Goal: Information Seeking & Learning: Find specific fact

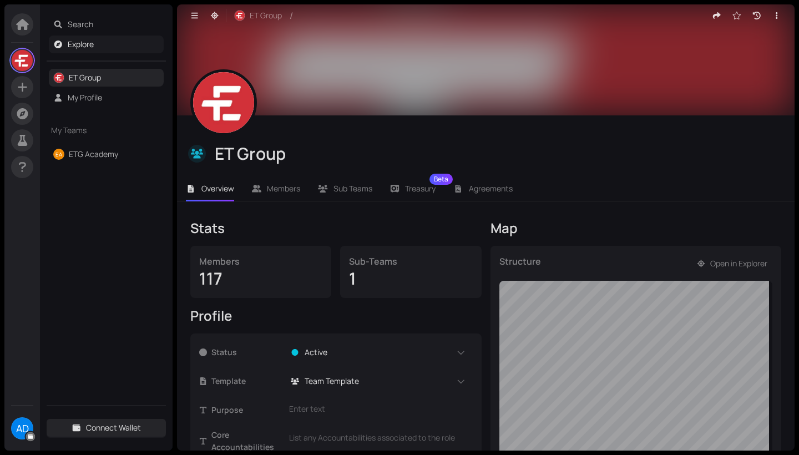
click at [94, 42] on link "Explore" at bounding box center [81, 44] width 26 height 11
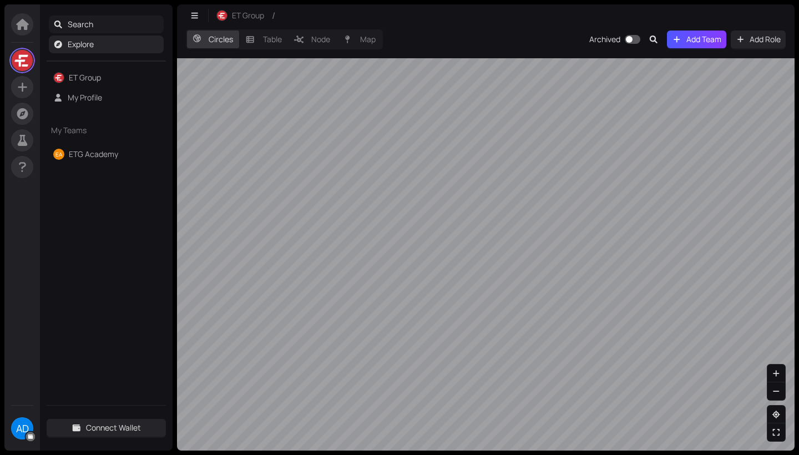
click at [89, 26] on span "Search" at bounding box center [114, 25] width 92 height 18
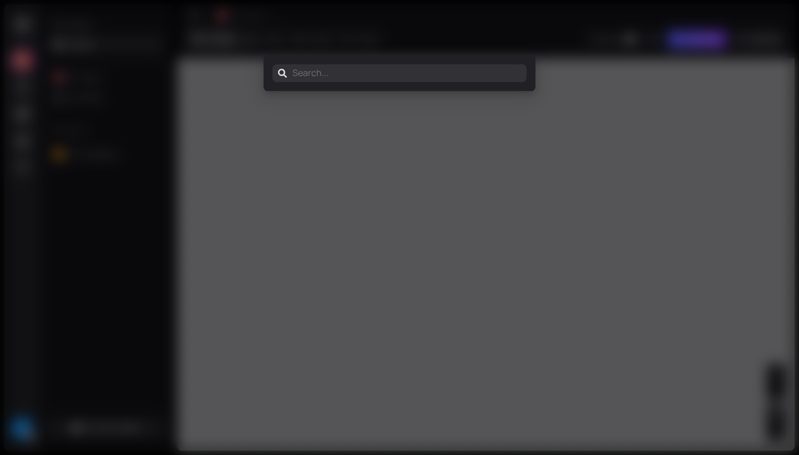
type input "e"
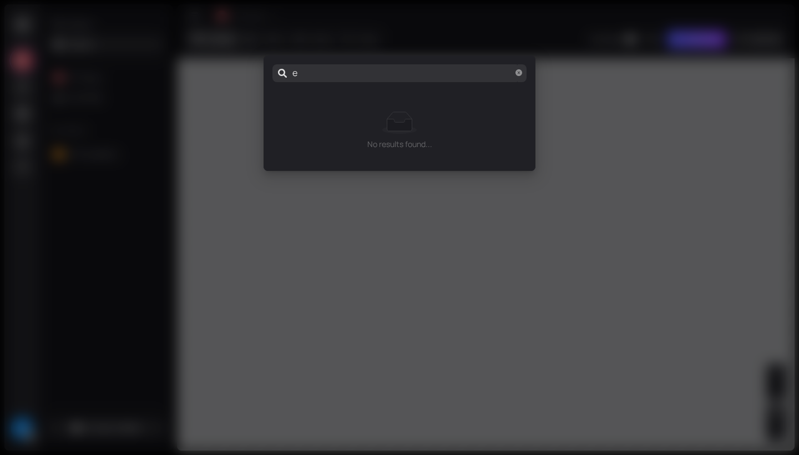
type input "er"
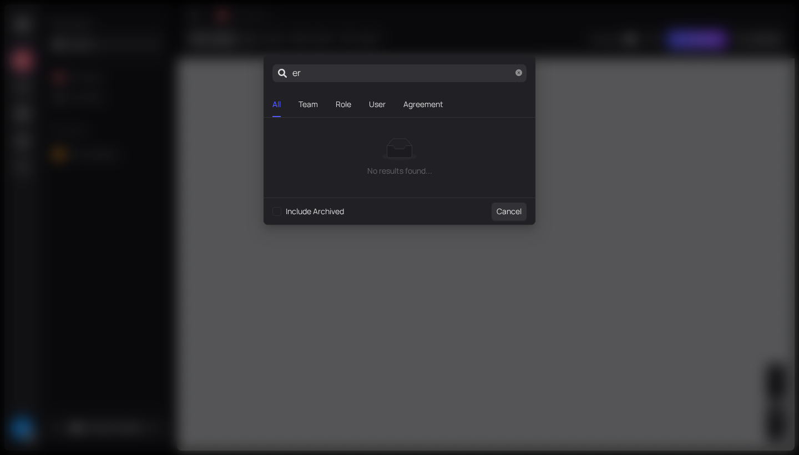
type input "eri"
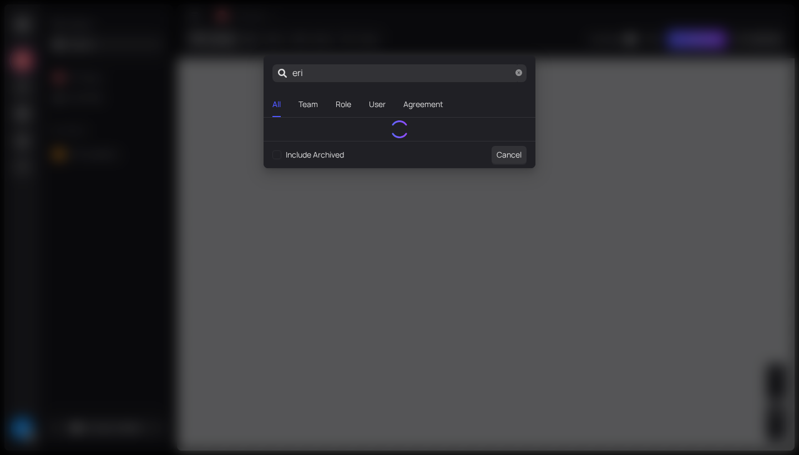
type input "[PERSON_NAME]"
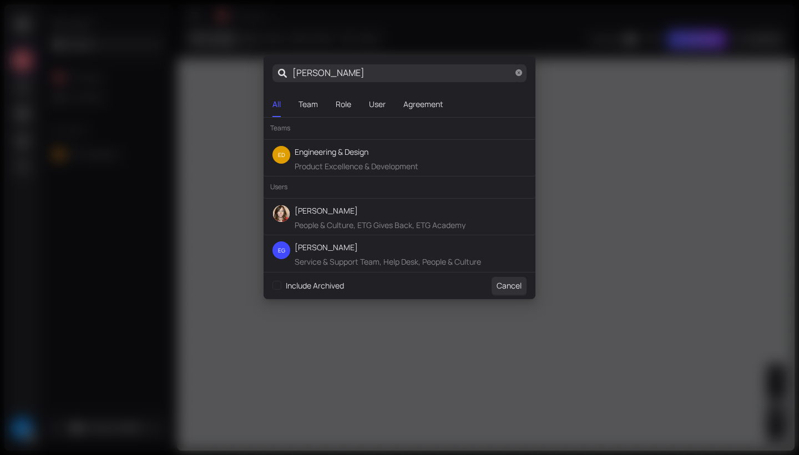
type input "[PERSON_NAME]"
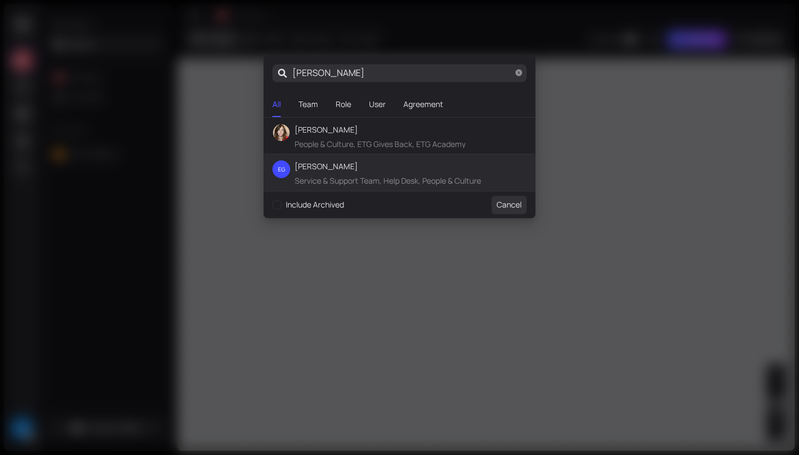
type input "[PERSON_NAME]"
type input "eri"
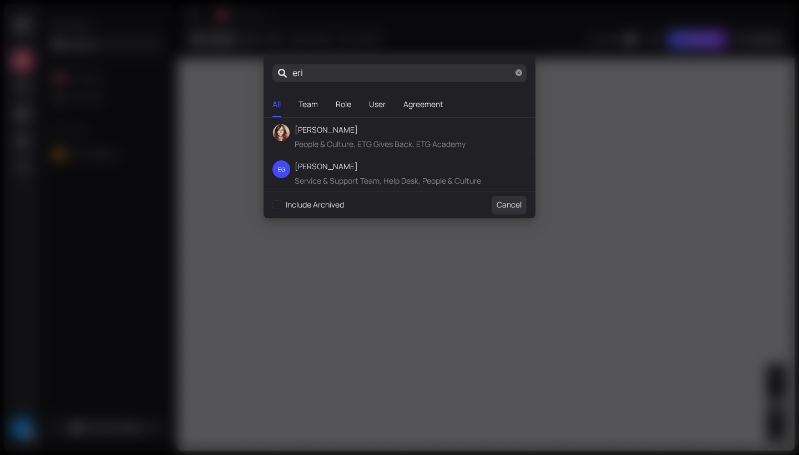
type input "er"
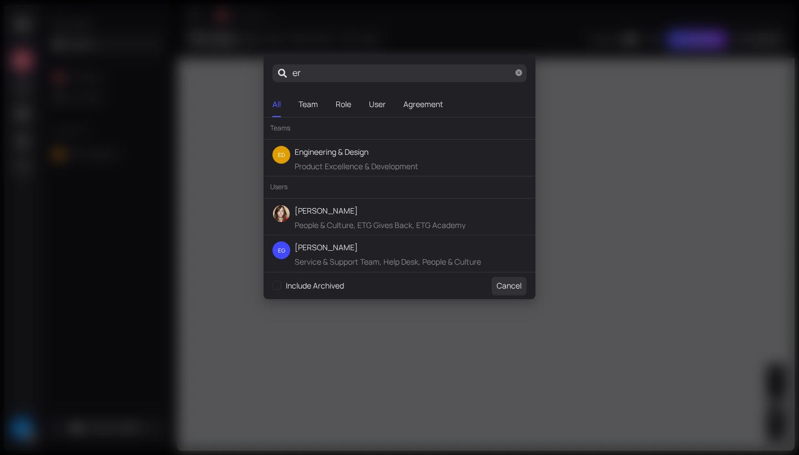
type input "e"
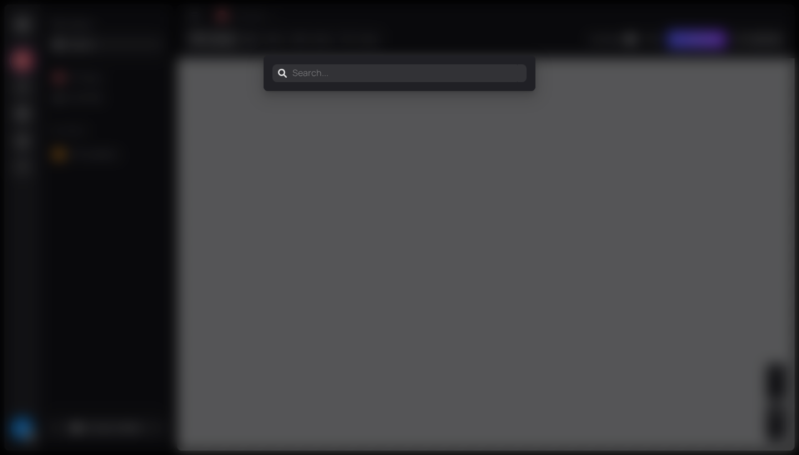
type input "c"
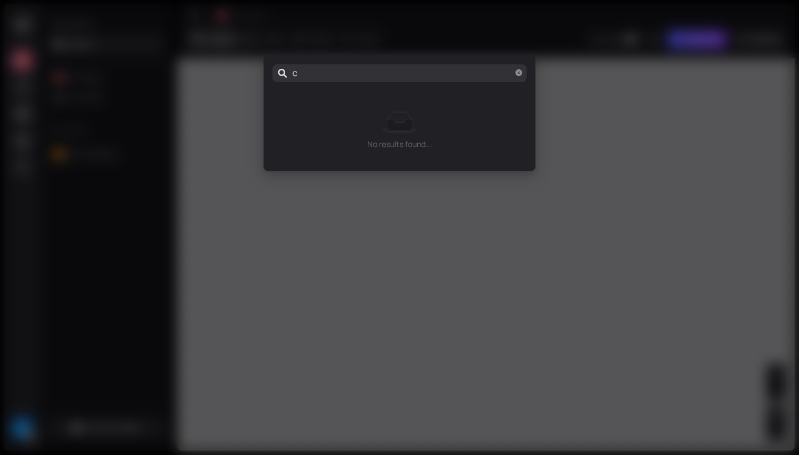
type input "cr"
type input "cri"
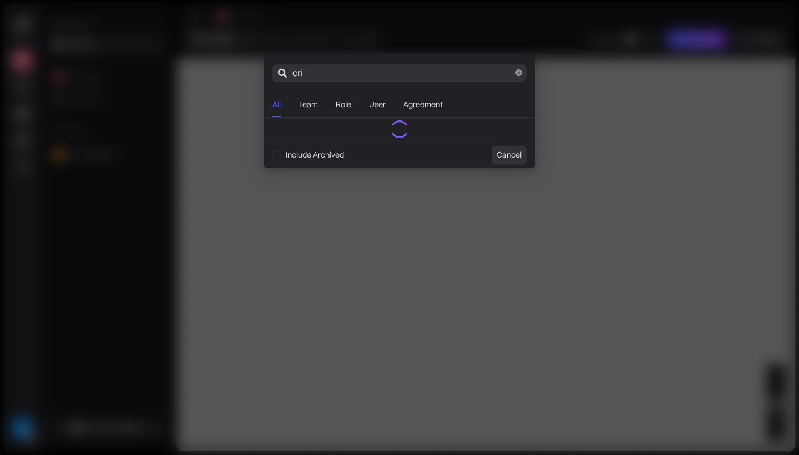
type input "[PERSON_NAME]"
type input "[DEMOGRAPHIC_DATA]"
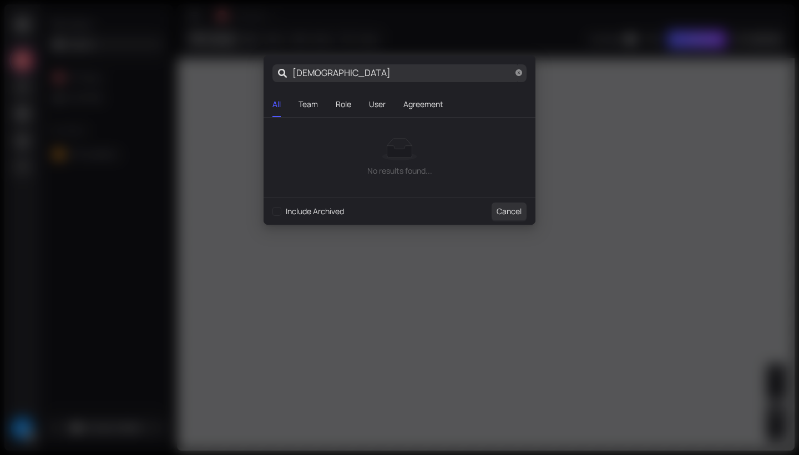
type input "[DEMOGRAPHIC_DATA]"
type input "[PERSON_NAME]"
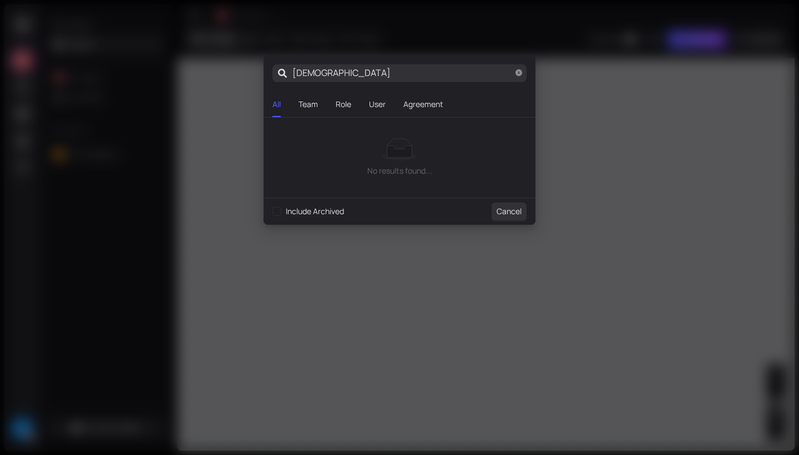
type input "[PERSON_NAME]"
type input "[DEMOGRAPHIC_DATA]"
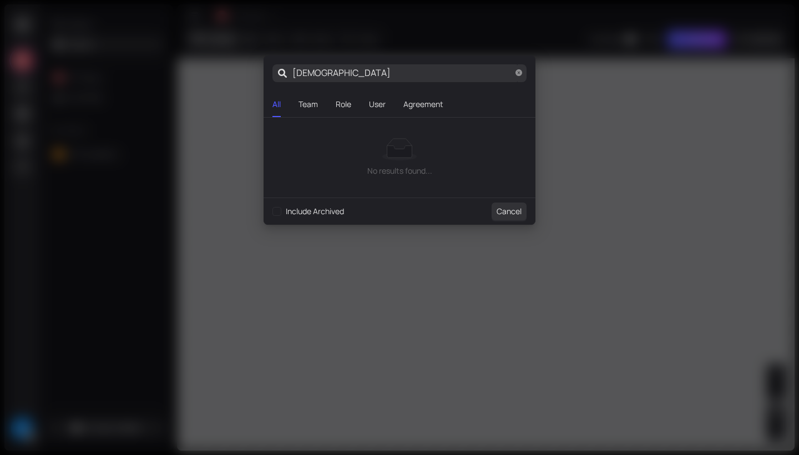
type input "[DEMOGRAPHIC_DATA]"
type input "[PERSON_NAME]"
type input "cri"
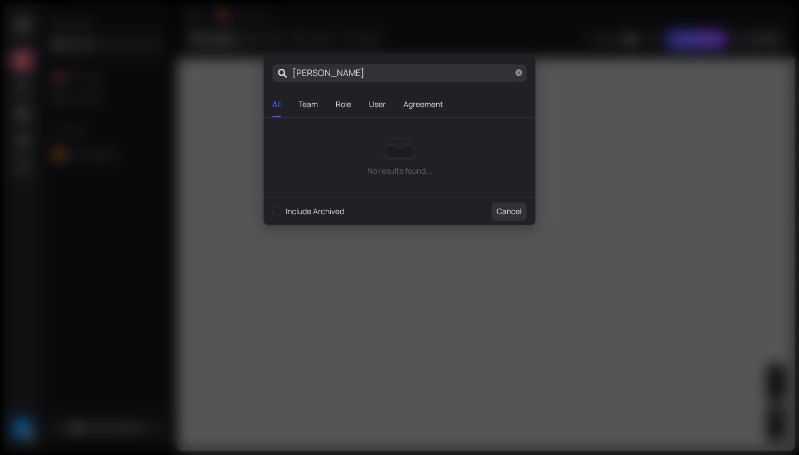
type input "cri"
type input "cr"
type input "c"
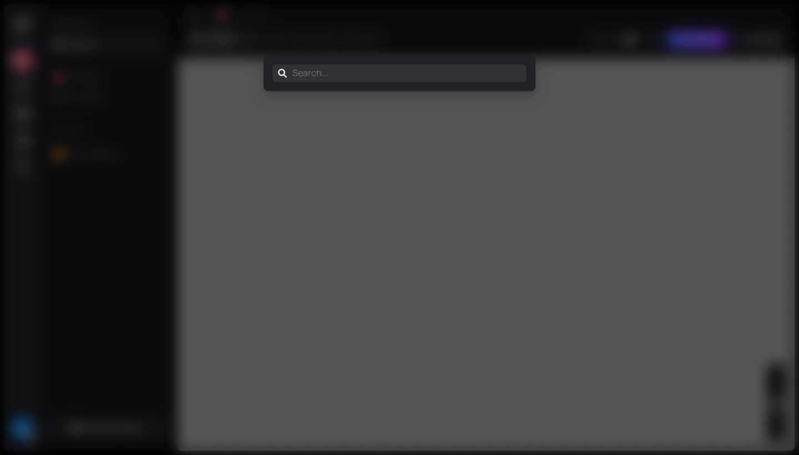
type input "s"
type input "c"
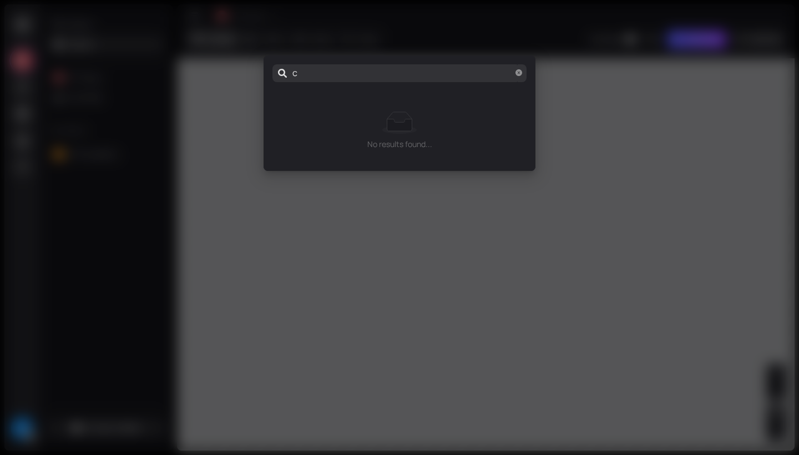
type input "cr"
type input "cri"
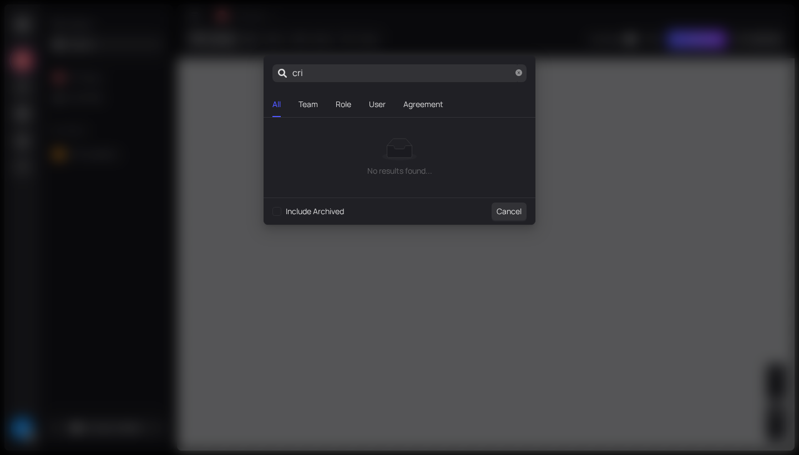
type input "[PERSON_NAME]"
type input "[DEMOGRAPHIC_DATA]"
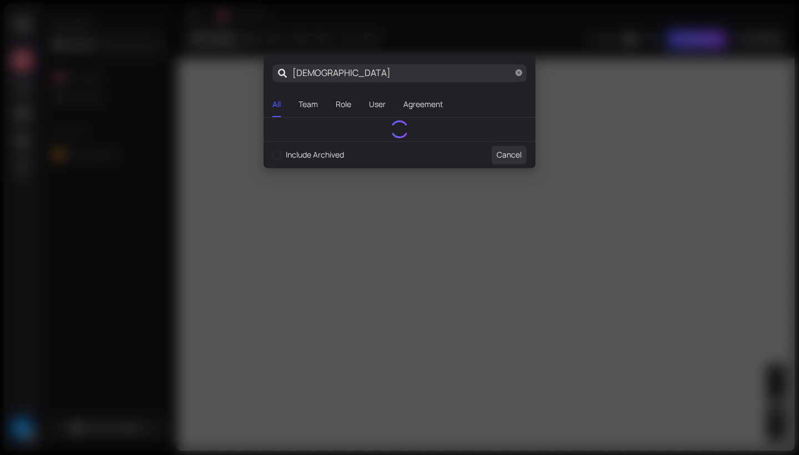
type input "[DEMOGRAPHIC_DATA]"
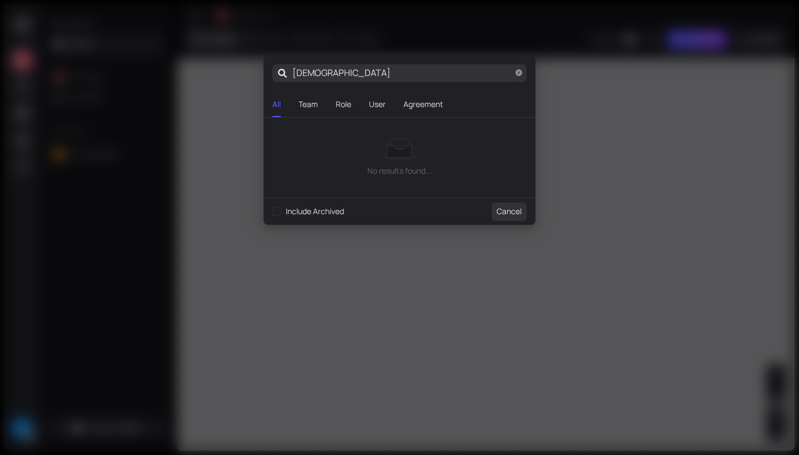
type input "[DEMOGRAPHIC_DATA]"
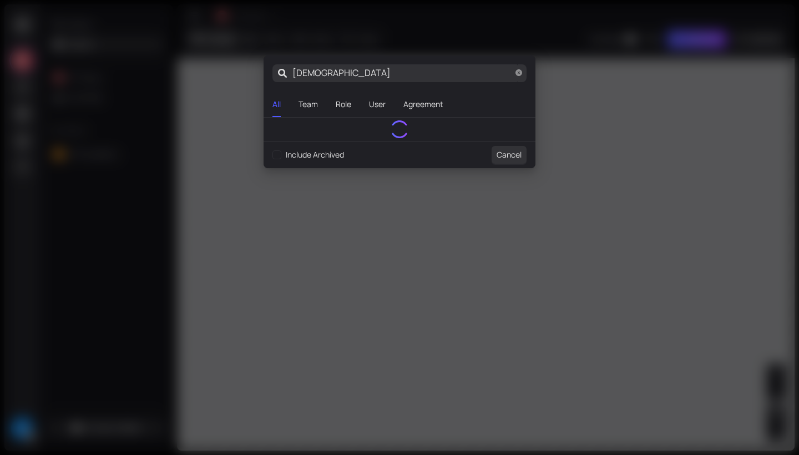
type input "[PERSON_NAME]"
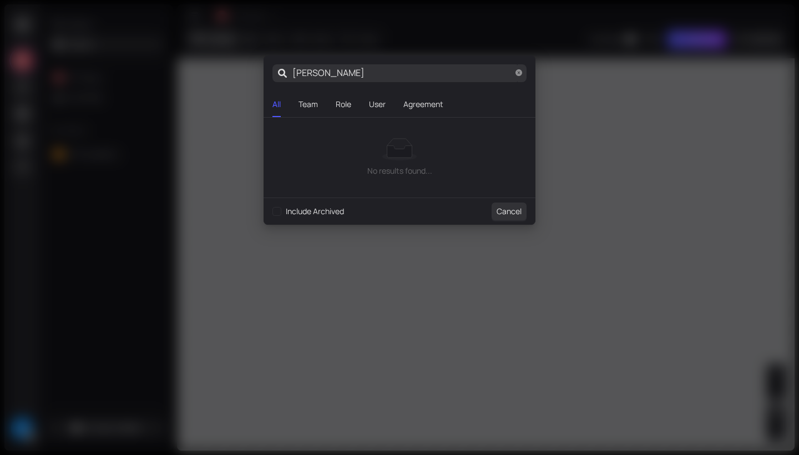
type input "[PERSON_NAME]"
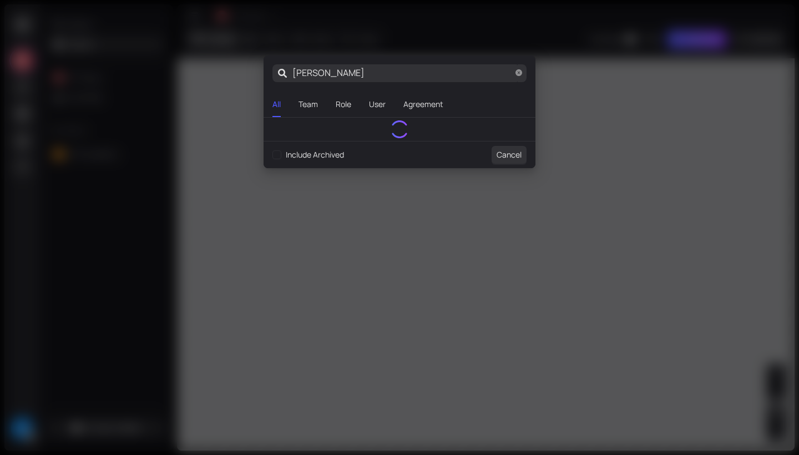
type input "[PERSON_NAME]"
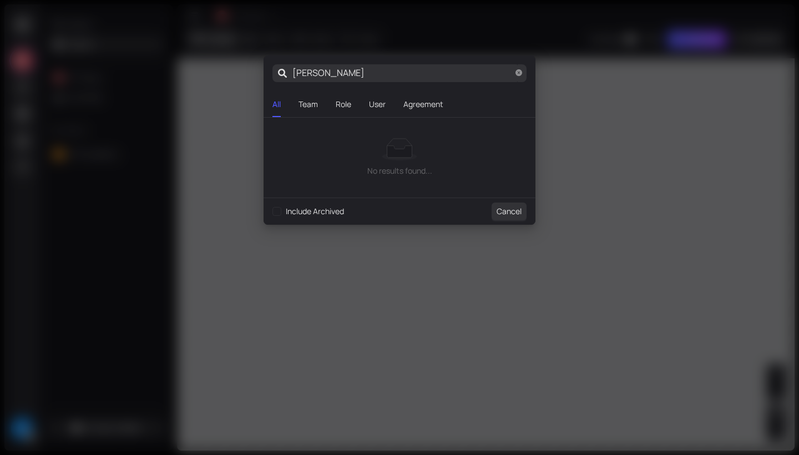
type input "[PERSON_NAME]"
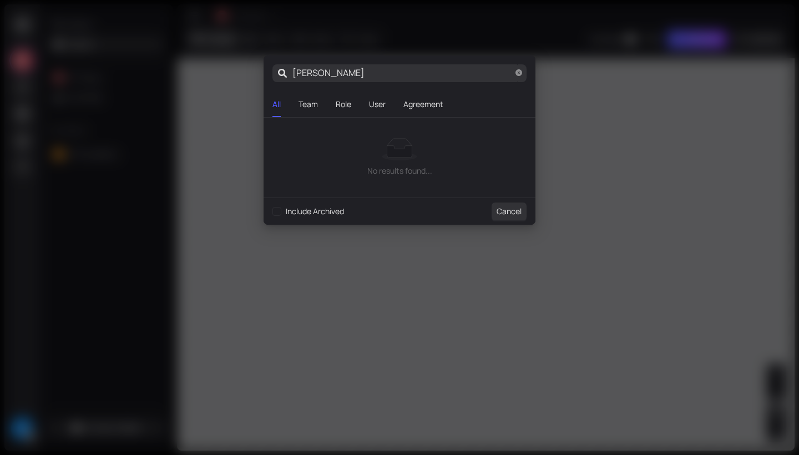
type input "[PERSON_NAME]"
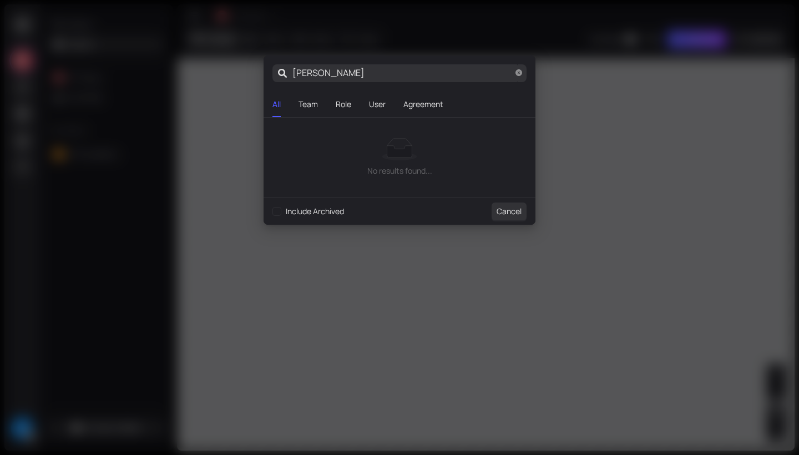
type input "[PERSON_NAME]"
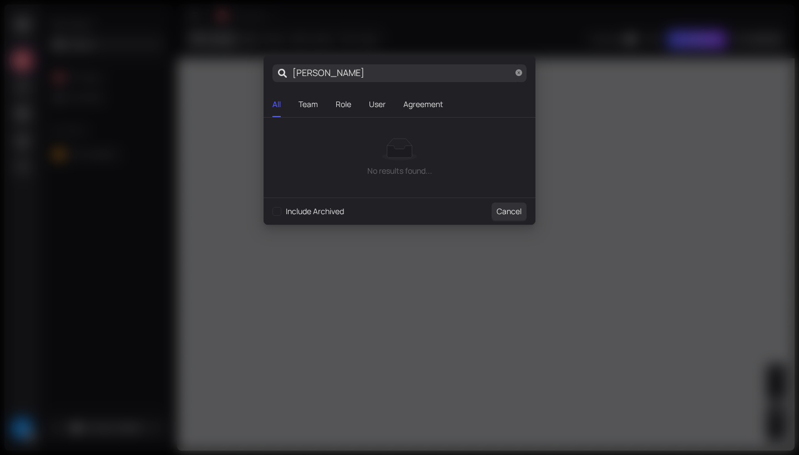
type input "[PERSON_NAME]"
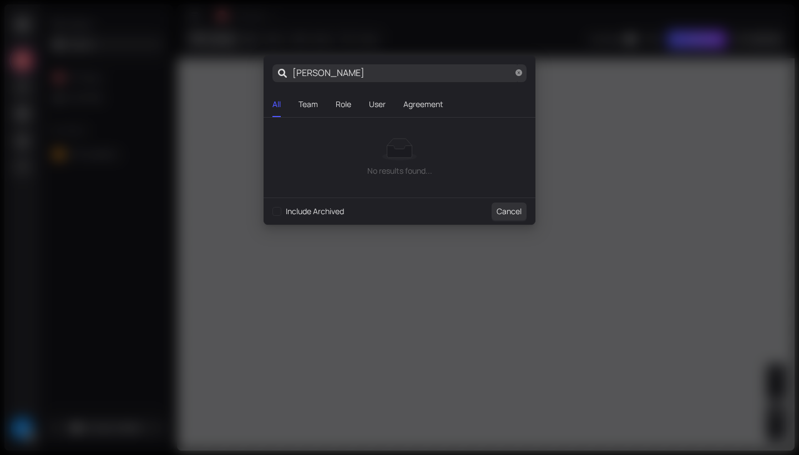
type input "[DEMOGRAPHIC_DATA]"
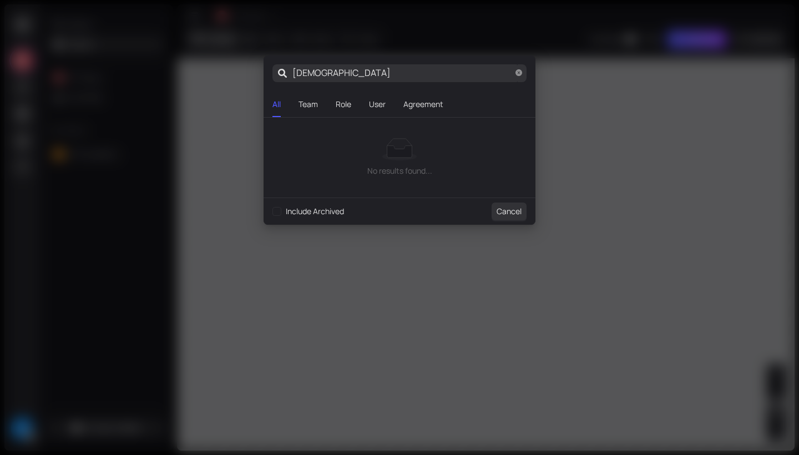
type input "[DEMOGRAPHIC_DATA]"
type input "[PERSON_NAME]"
type input "cri"
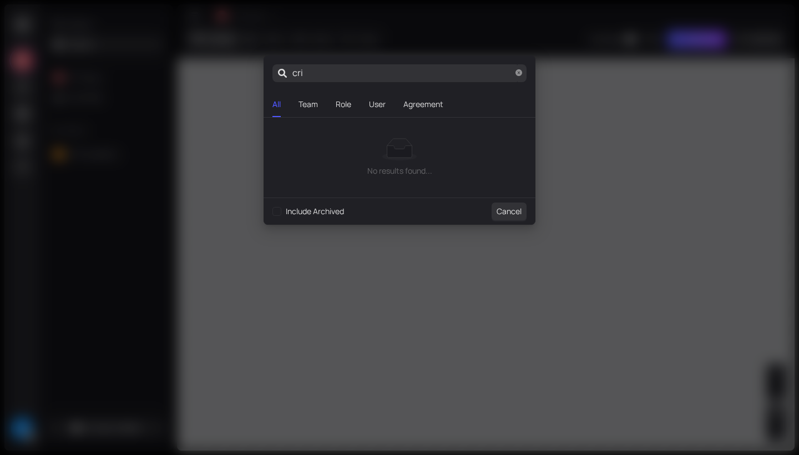
type input "cr"
type input "c"
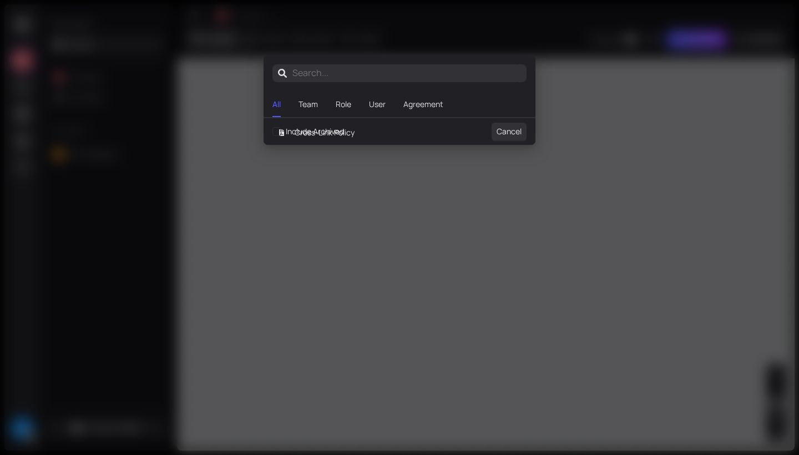
type input "c"
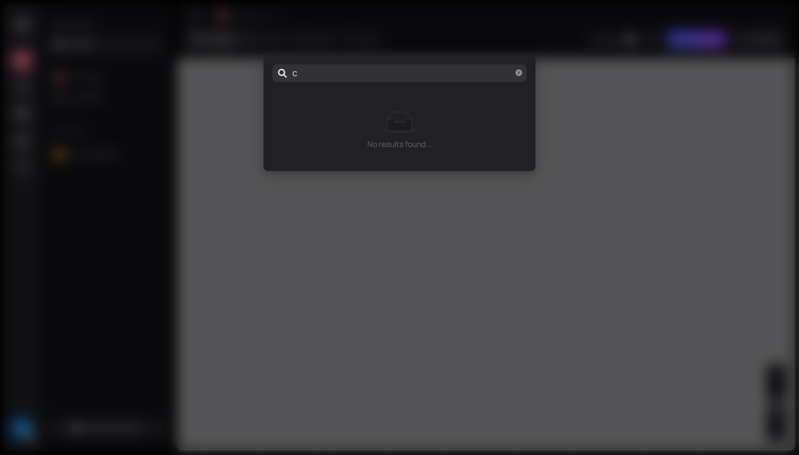
type input "cr"
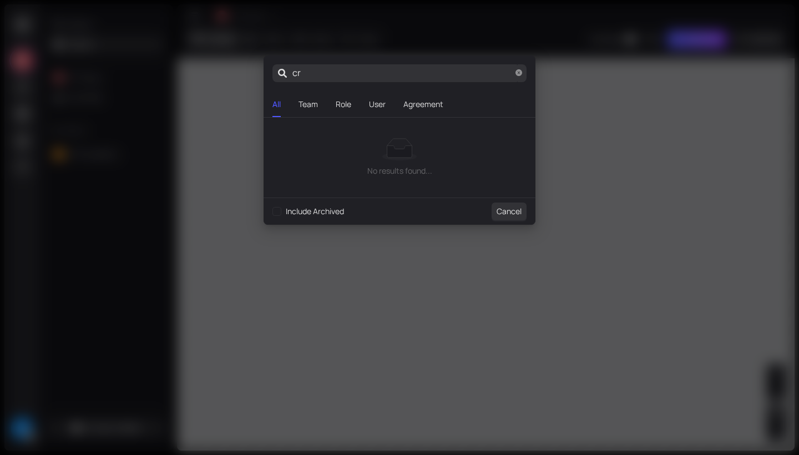
type input "cri"
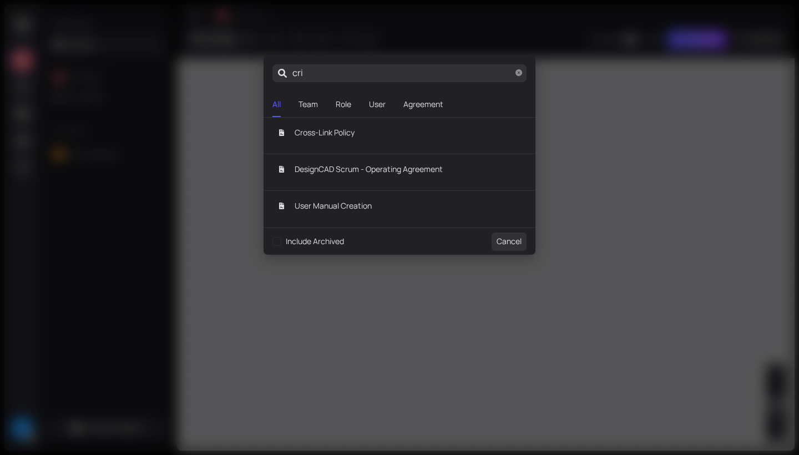
type input "[PERSON_NAME]"
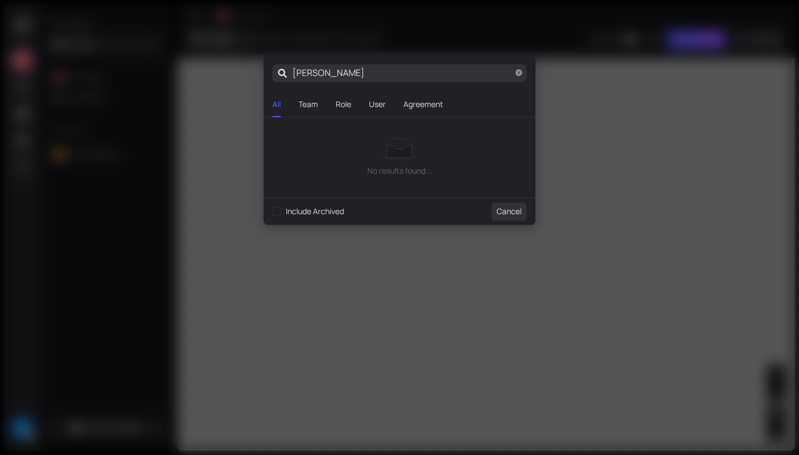
type input "[DEMOGRAPHIC_DATA]"
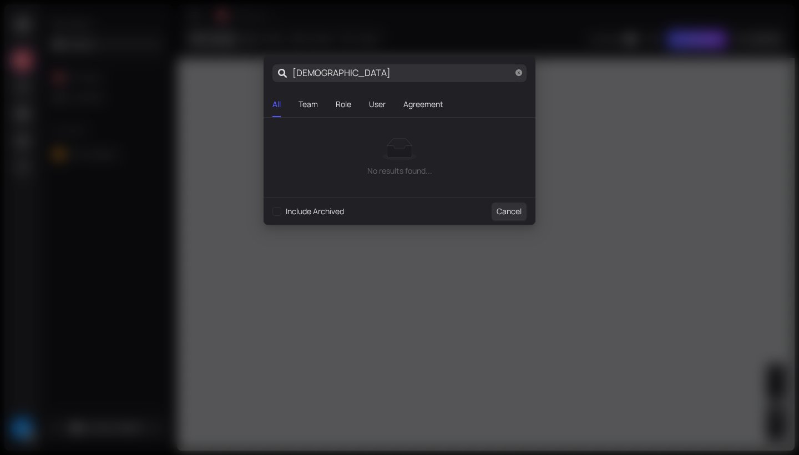
type input "[DEMOGRAPHIC_DATA]"
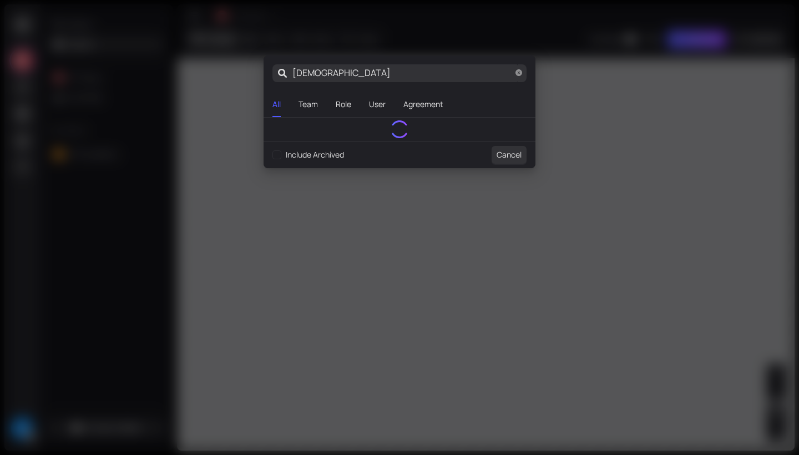
type input "[PERSON_NAME]"
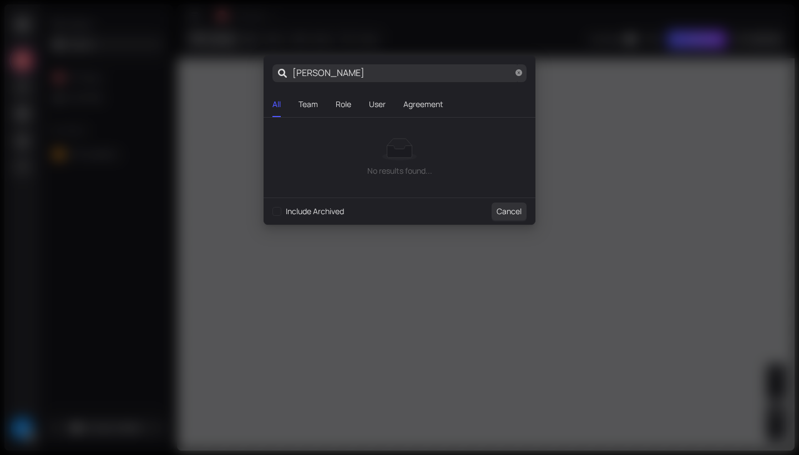
type input "[DEMOGRAPHIC_DATA]"
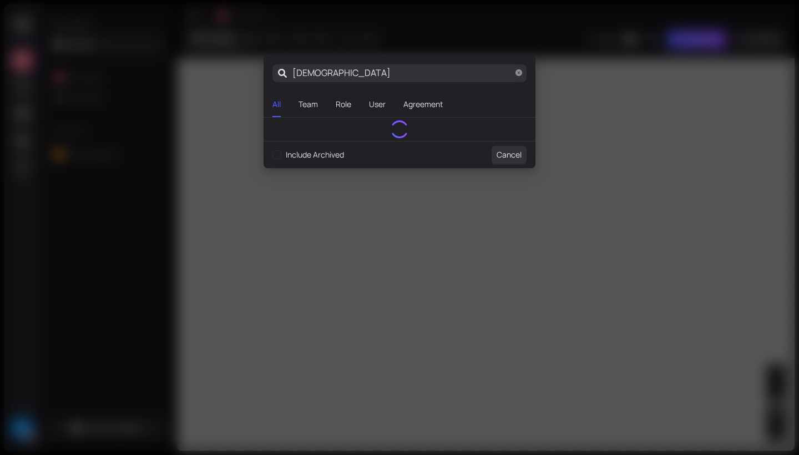
type input "[DEMOGRAPHIC_DATA]"
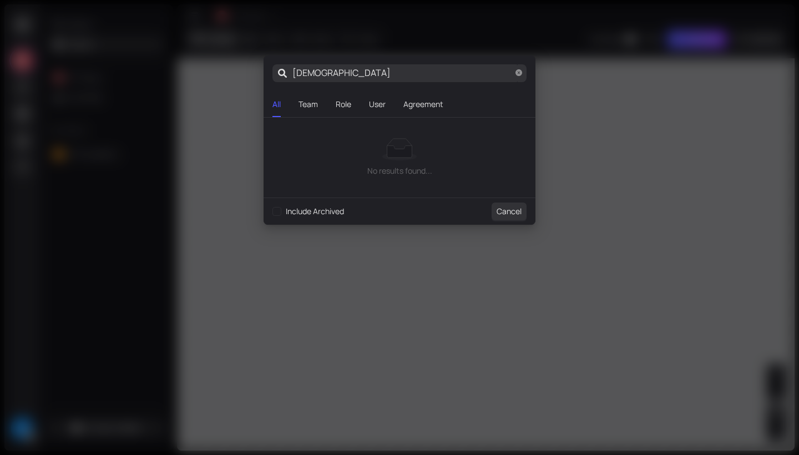
type input "[DEMOGRAPHIC_DATA]"
type input "[PERSON_NAME]"
type input "cri"
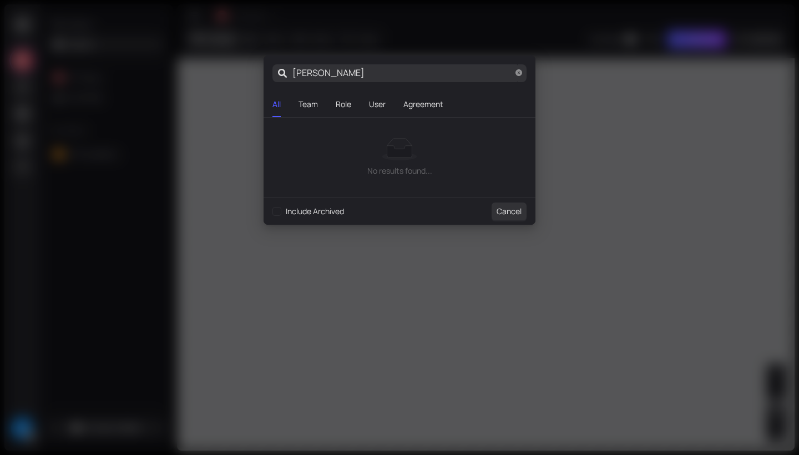
type input "cri"
type input "cr"
type input "c"
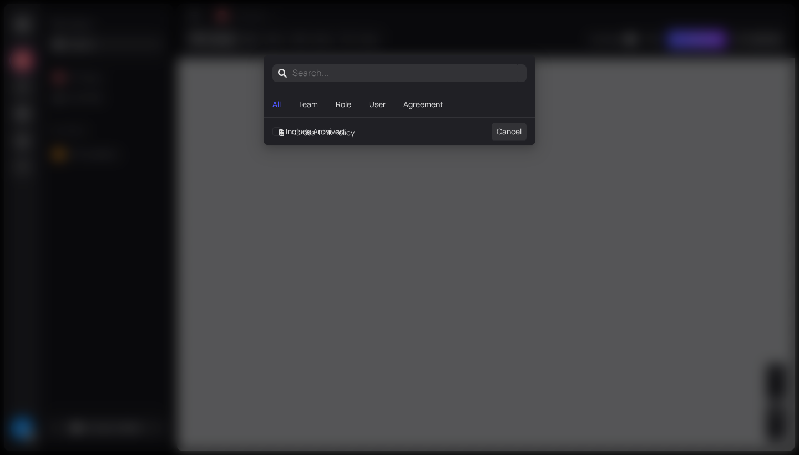
type input "e"
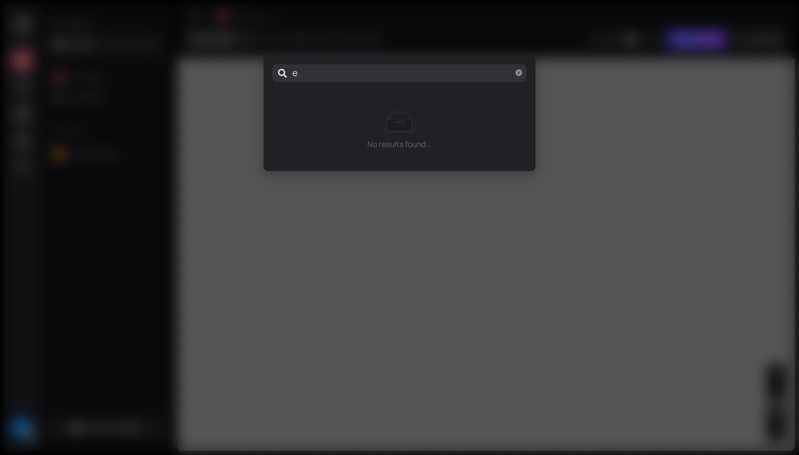
type input "er"
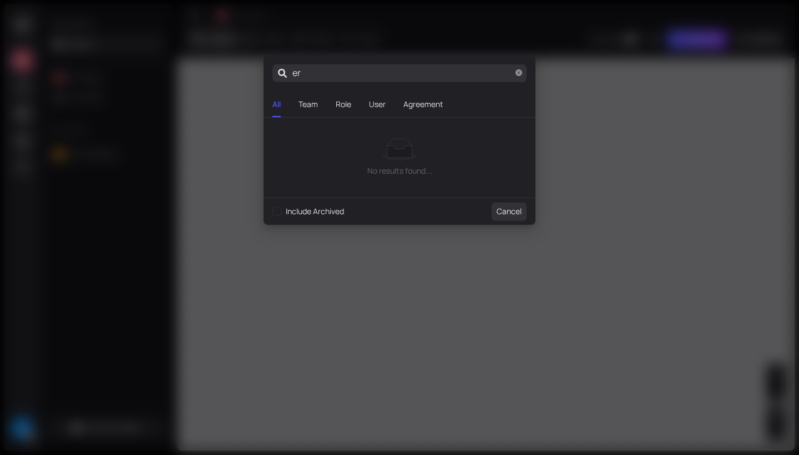
type input "eri"
type input "[PERSON_NAME]"
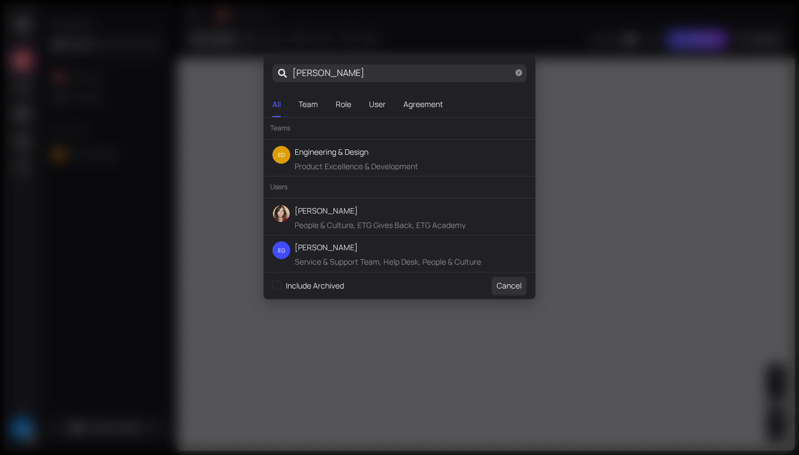
type input "[PERSON_NAME]"
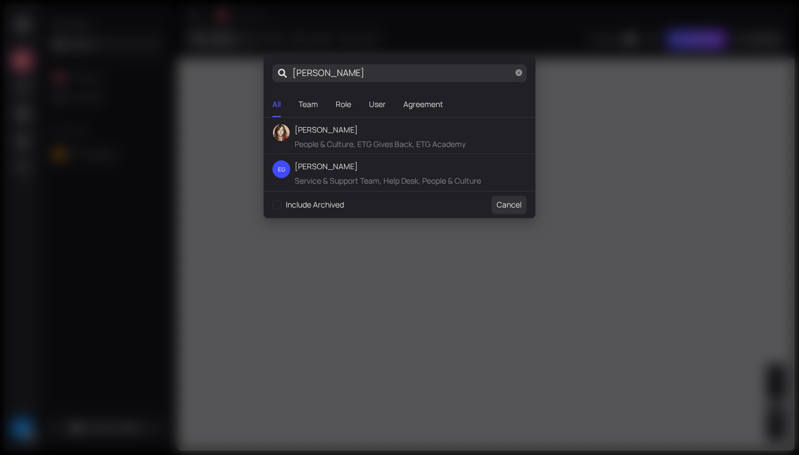
type input "[PERSON_NAME]"
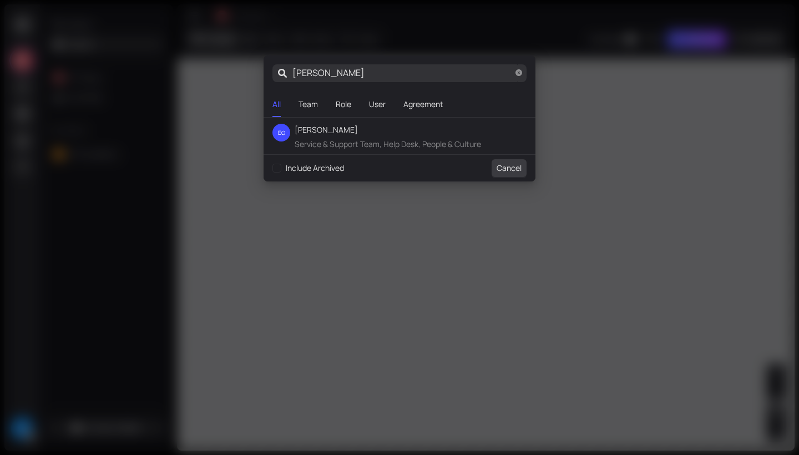
type input "[PERSON_NAME]"
click at [516, 173] on span "Cancel" at bounding box center [509, 168] width 25 height 12
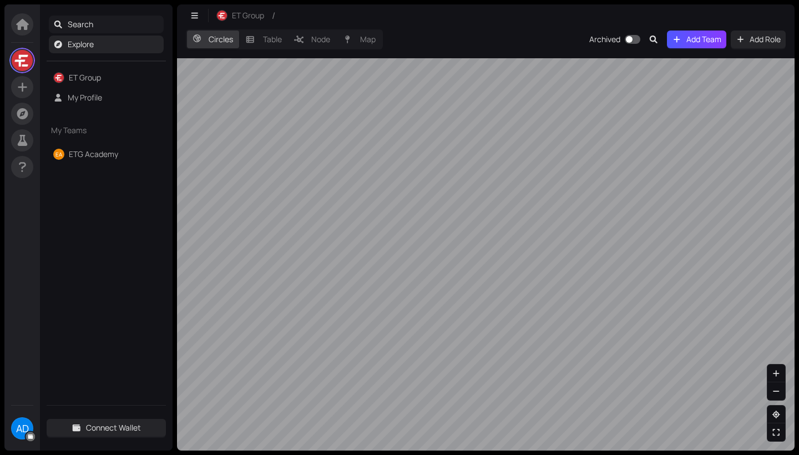
click at [81, 19] on span "Search" at bounding box center [114, 25] width 92 height 18
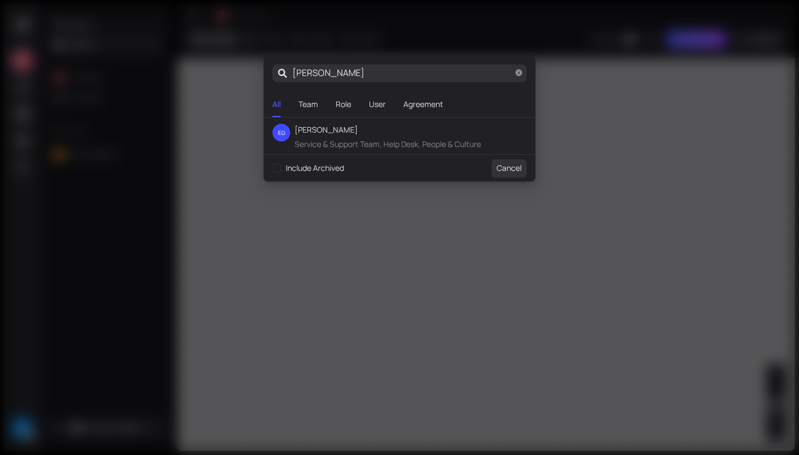
type input "[PERSON_NAME]"
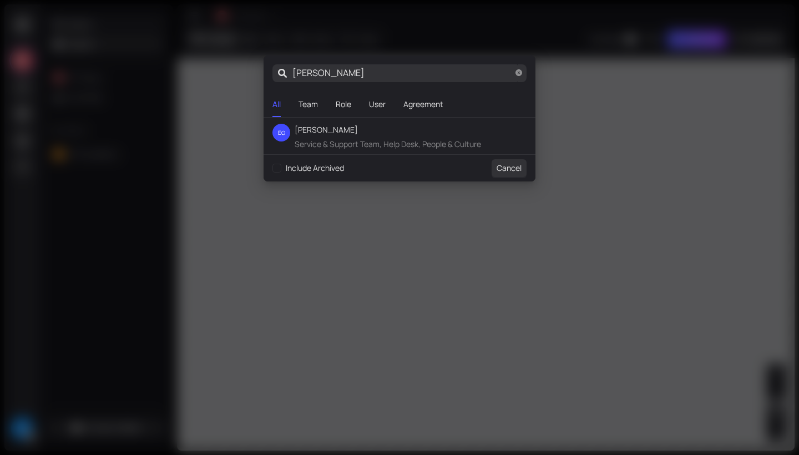
type input "[PERSON_NAME]"
type input "eri"
type input "er"
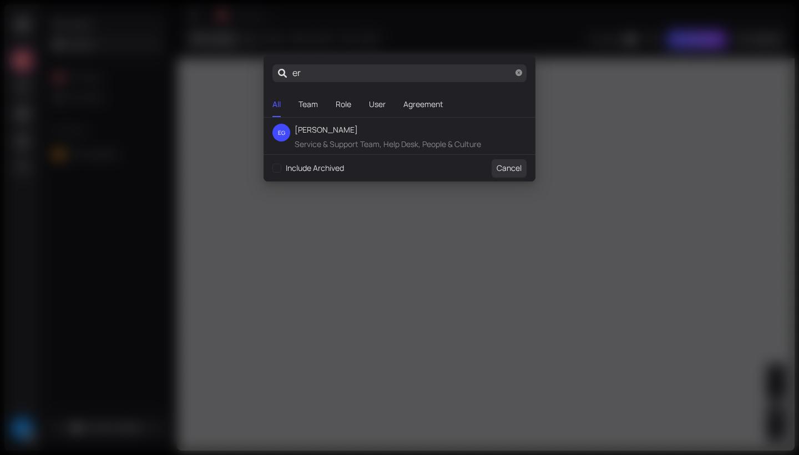
type input "e"
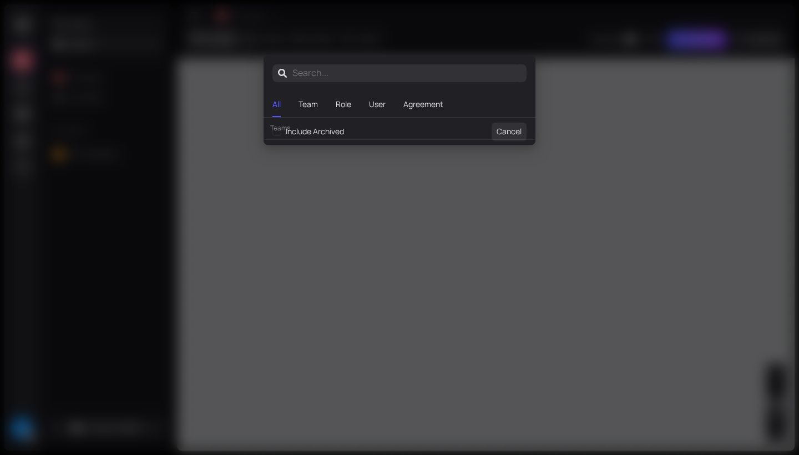
type input "c"
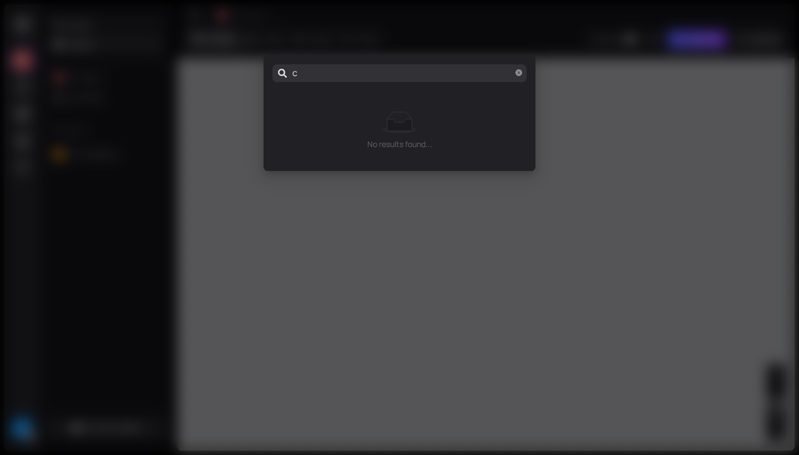
type input "cr"
type input "cri"
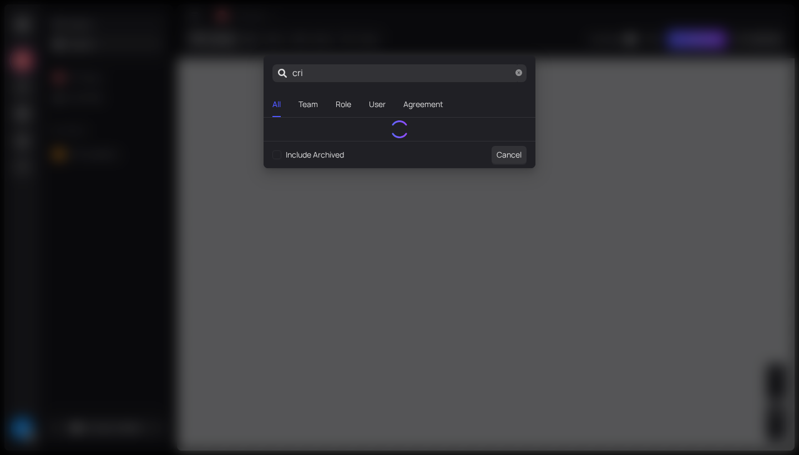
type input "[PERSON_NAME]"
type input "[DEMOGRAPHIC_DATA]"
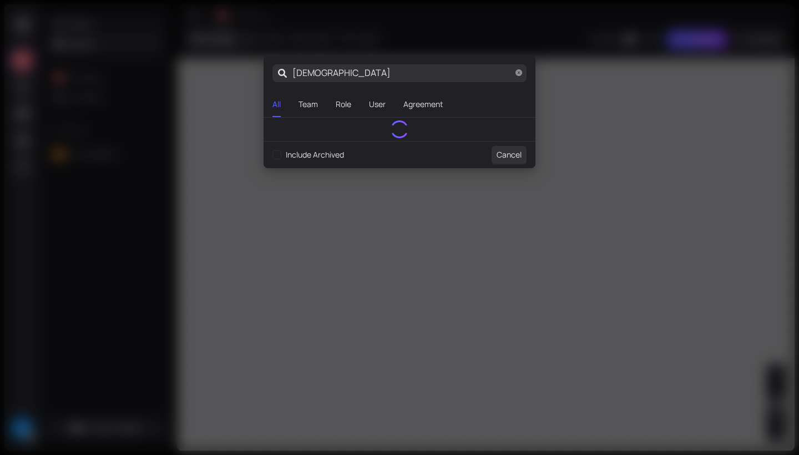
type input "[DEMOGRAPHIC_DATA]"
type input "[PERSON_NAME]"
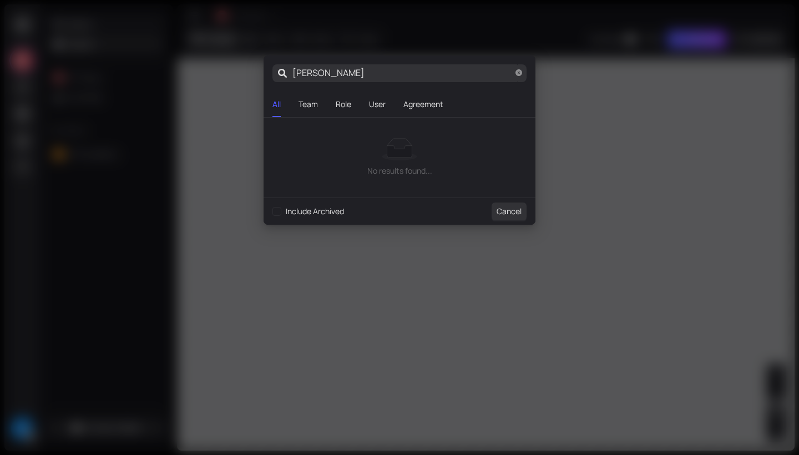
type input "[DEMOGRAPHIC_DATA]"
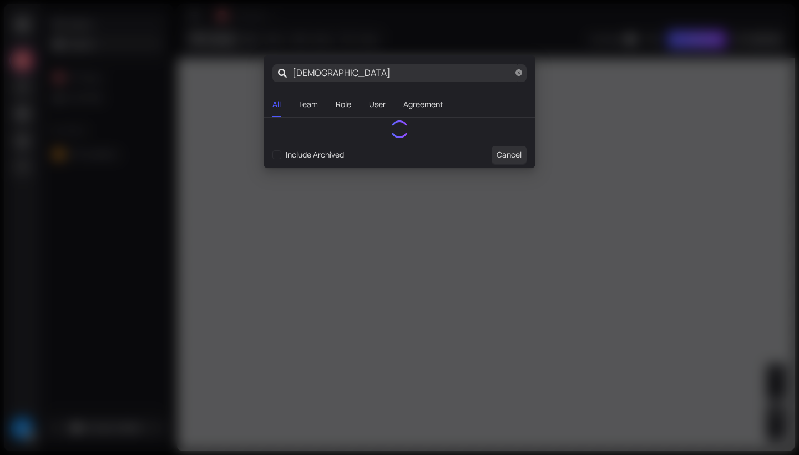
type input "[DEMOGRAPHIC_DATA]"
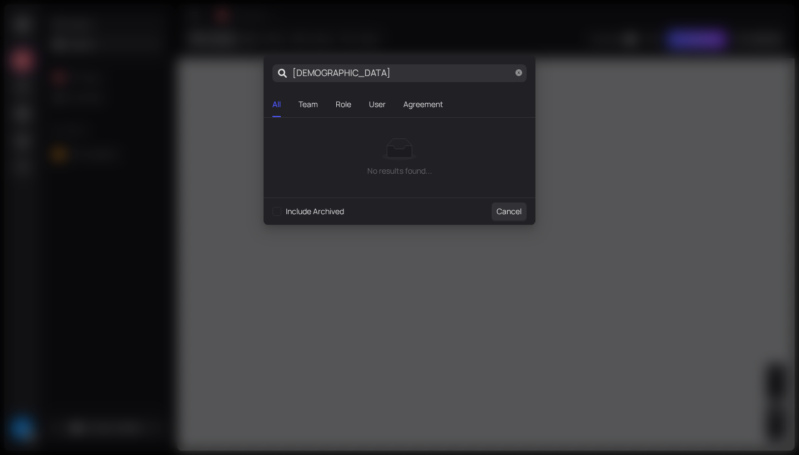
type input "[DEMOGRAPHIC_DATA]"
type input "[PERSON_NAME]"
type input "cri"
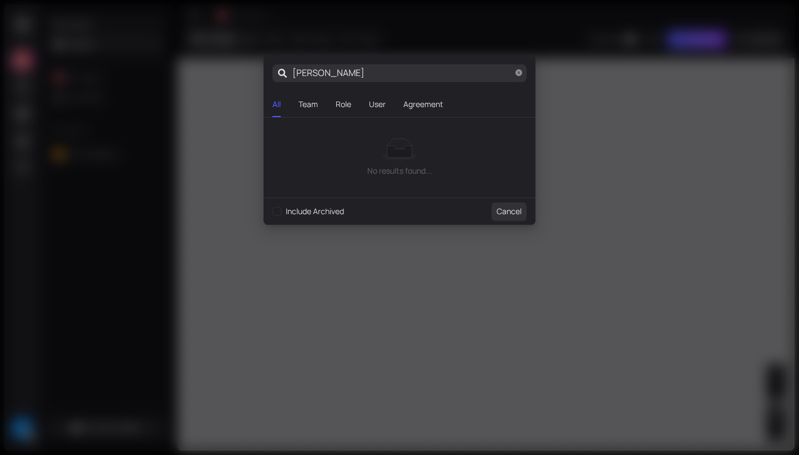
type input "cri"
type input "cr"
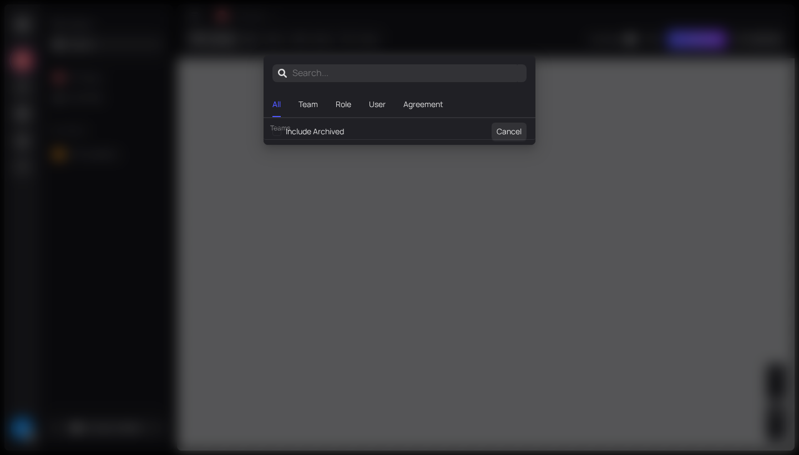
click at [255, 193] on div "Search your organization... All Team Role User Agreement Teams CE Customer Enga…" at bounding box center [399, 227] width 799 height 455
